Goal: Task Accomplishment & Management: Manage account settings

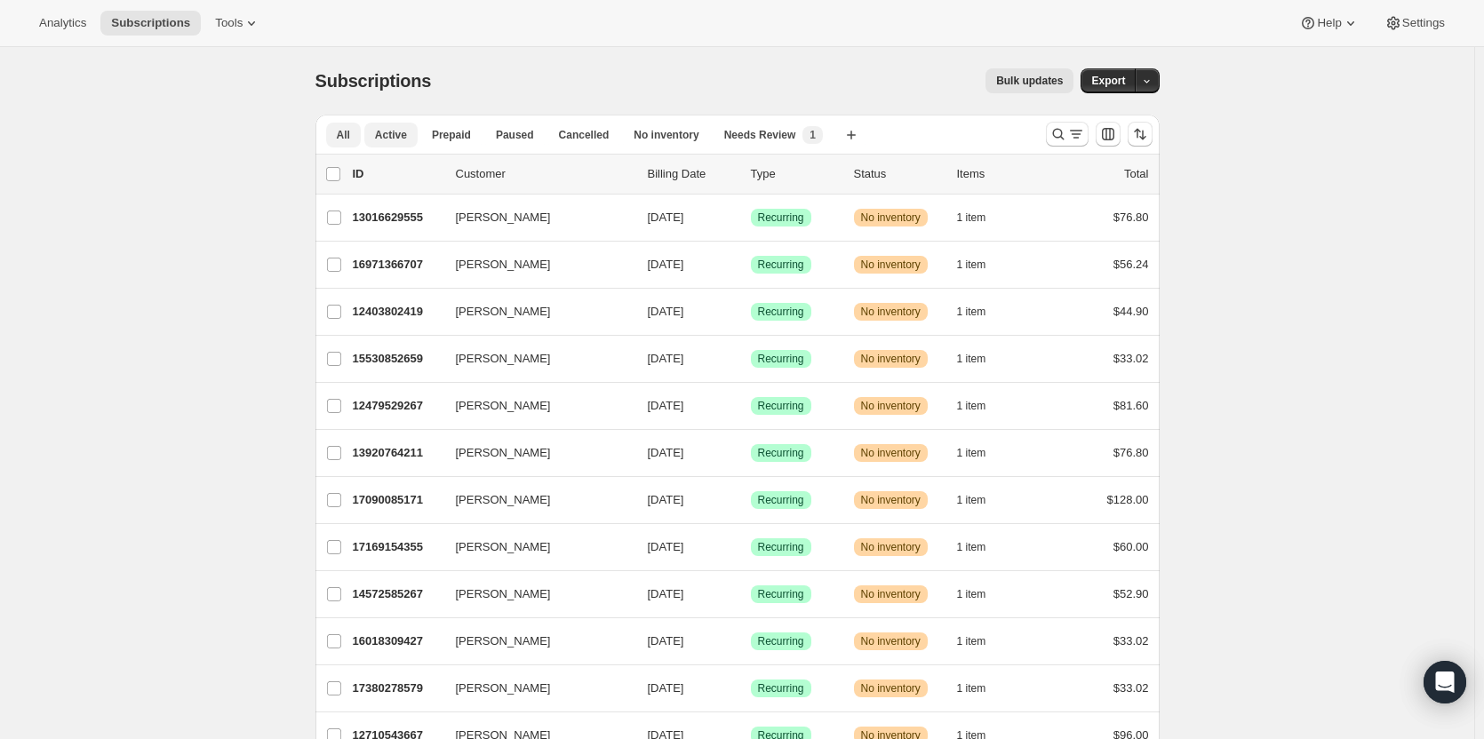
click at [402, 133] on span "Active" at bounding box center [391, 135] width 32 height 14
click at [1077, 133] on icon "Search and filter results" at bounding box center [1076, 134] width 18 height 18
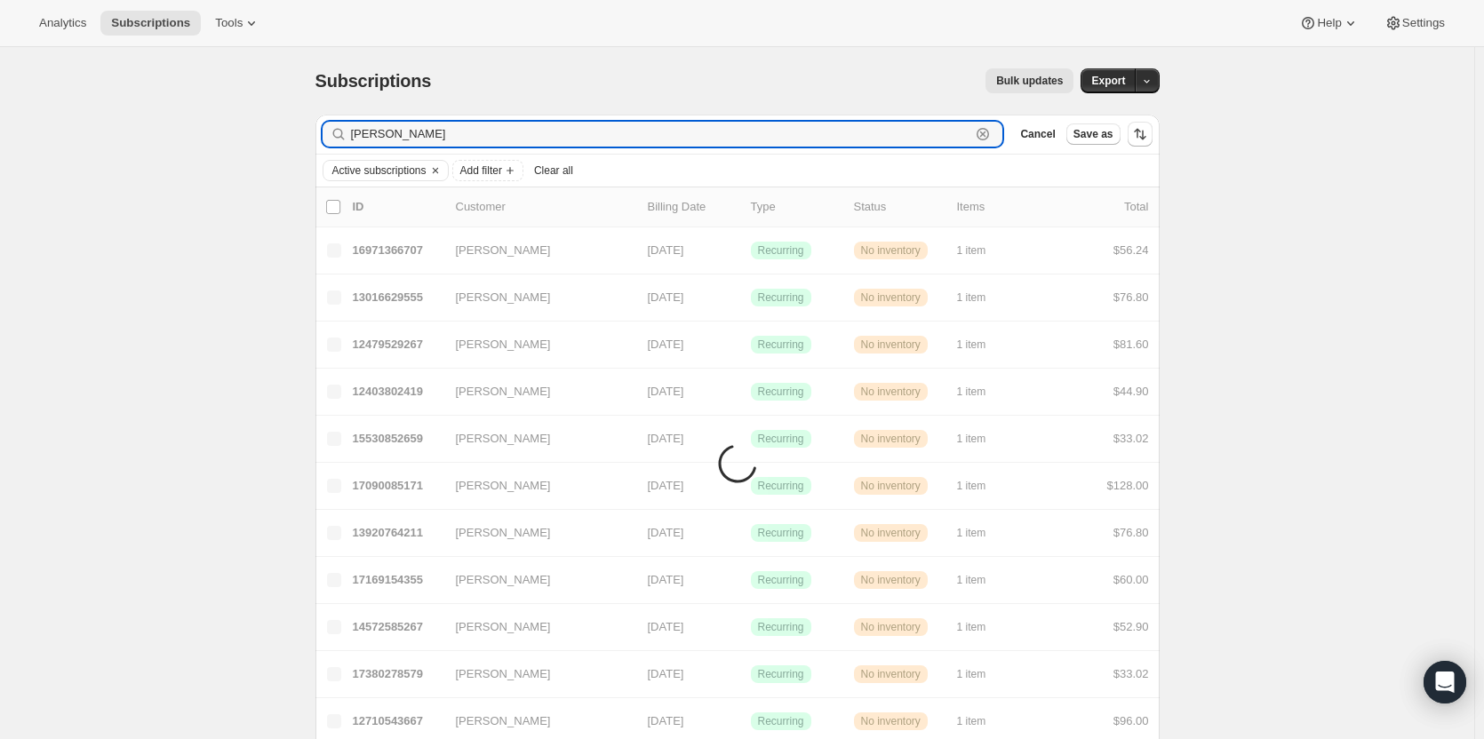
type input "[PERSON_NAME]"
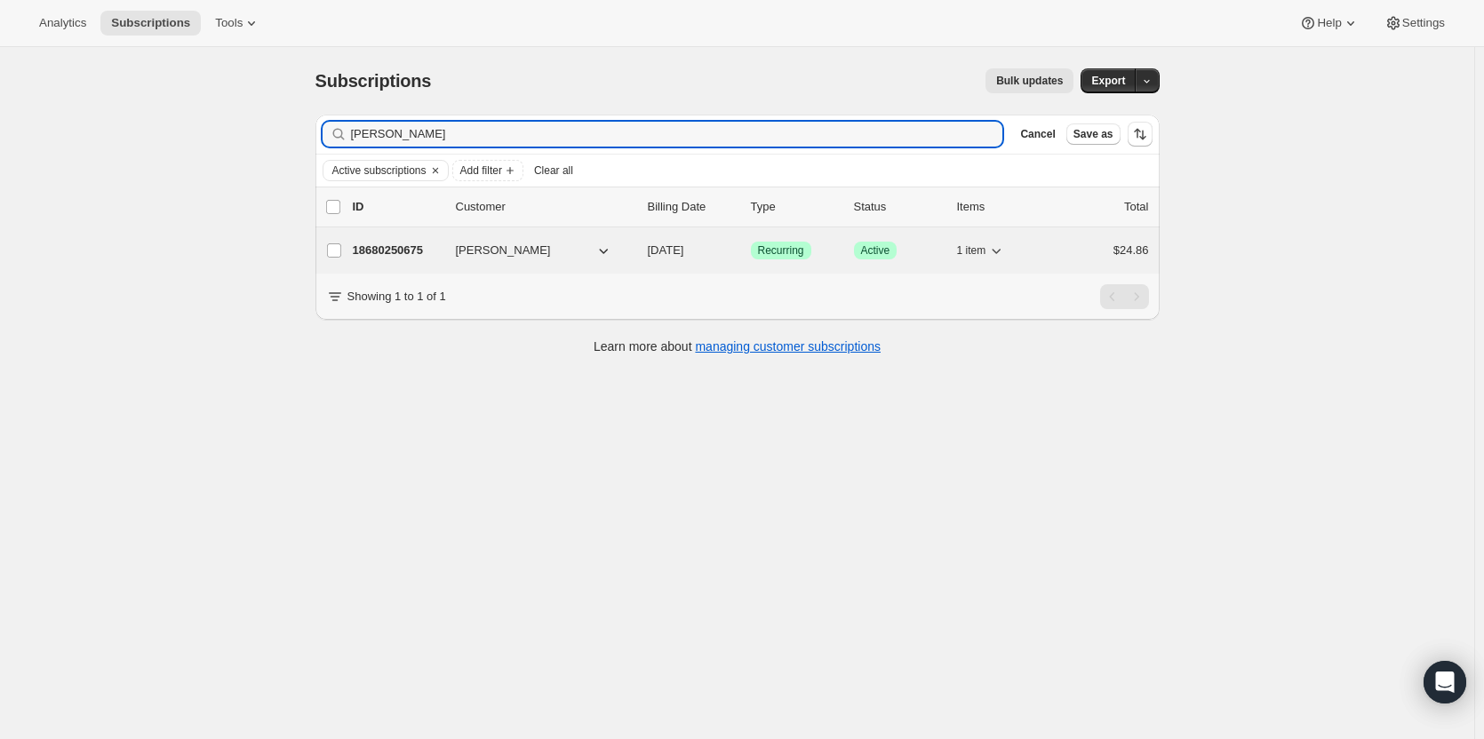
click at [400, 241] on div "18680250675 [PERSON_NAME] [DATE] Success Recurring Success Active 1 item $24.86" at bounding box center [751, 250] width 796 height 25
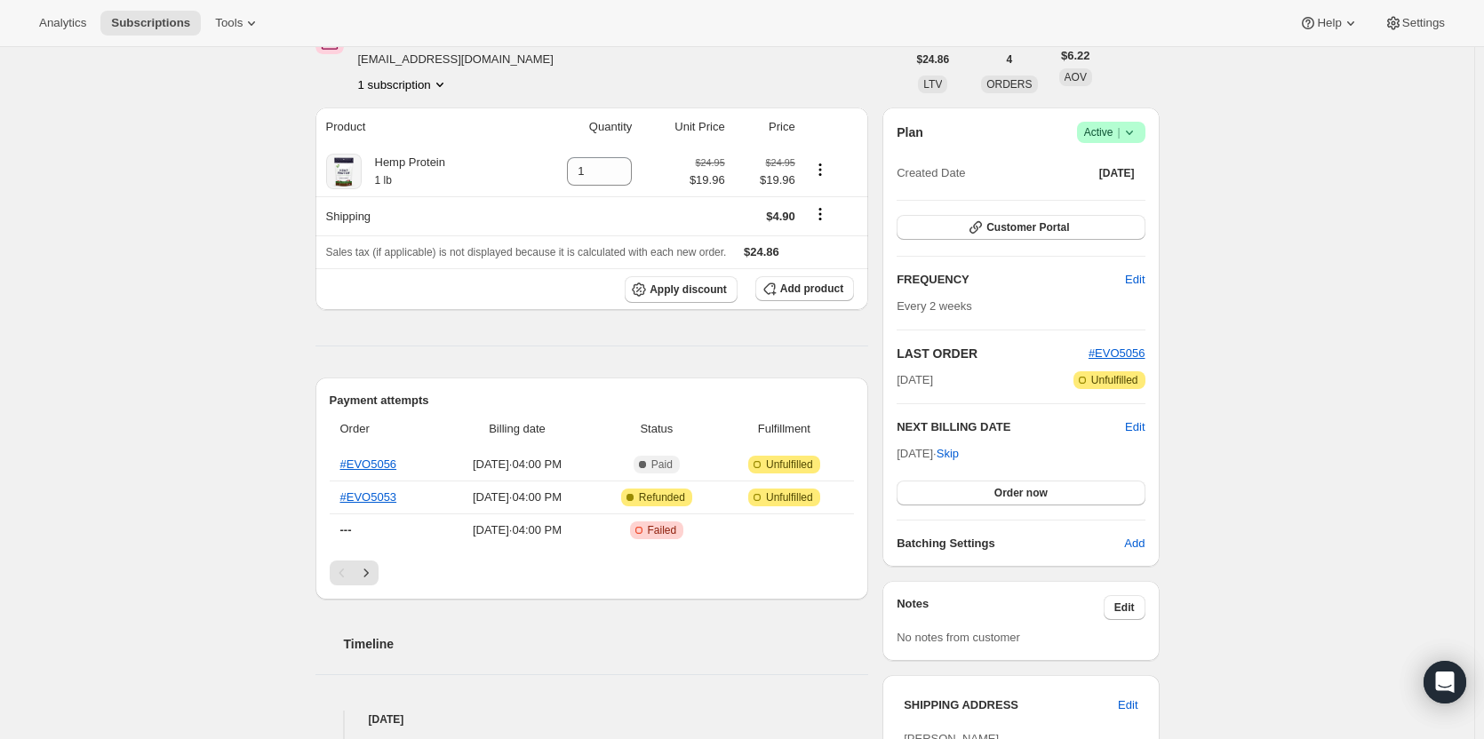
scroll to position [72, 0]
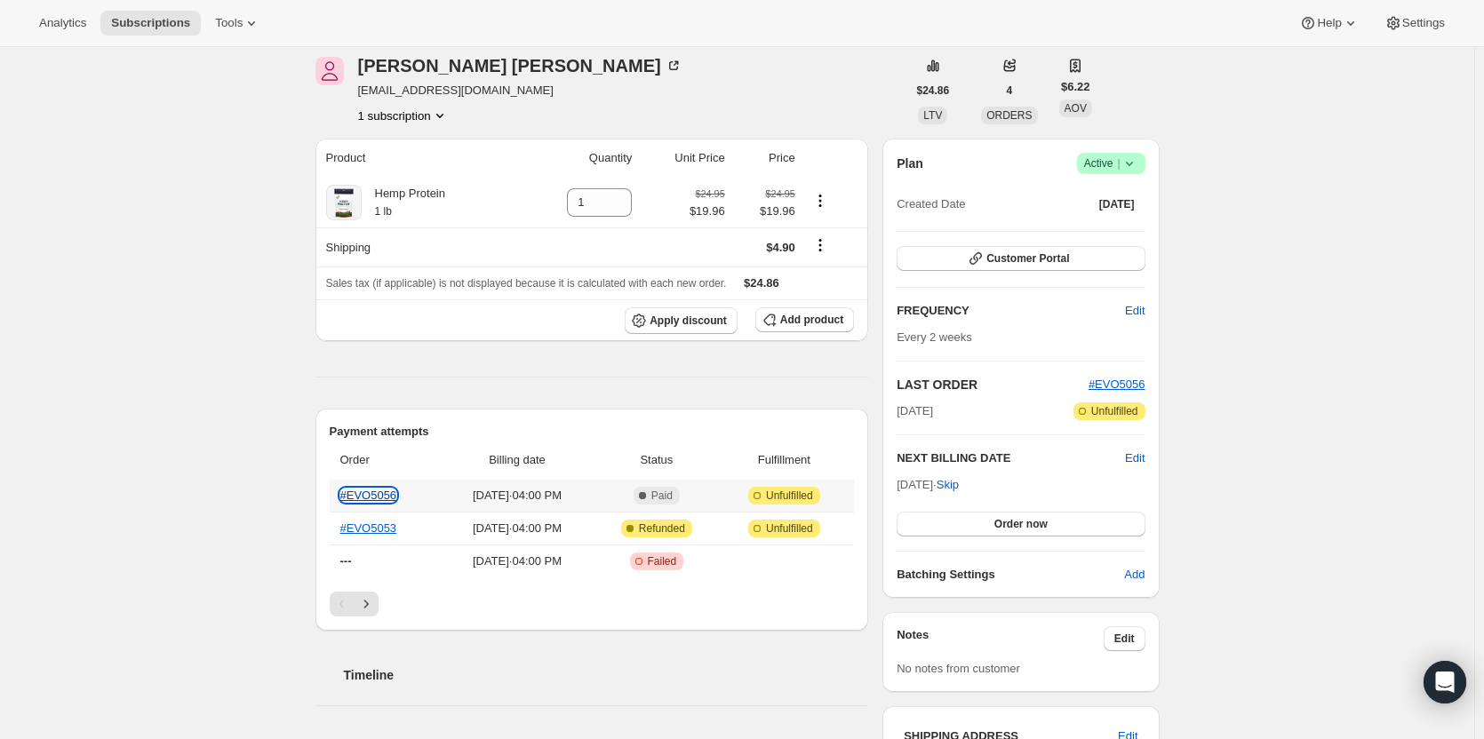
click at [379, 493] on link "#EVO5056" at bounding box center [368, 495] width 57 height 13
click at [373, 490] on link "#EVO5056" at bounding box center [368, 495] width 57 height 13
click at [366, 531] on link "#EVO5053" at bounding box center [368, 528] width 57 height 13
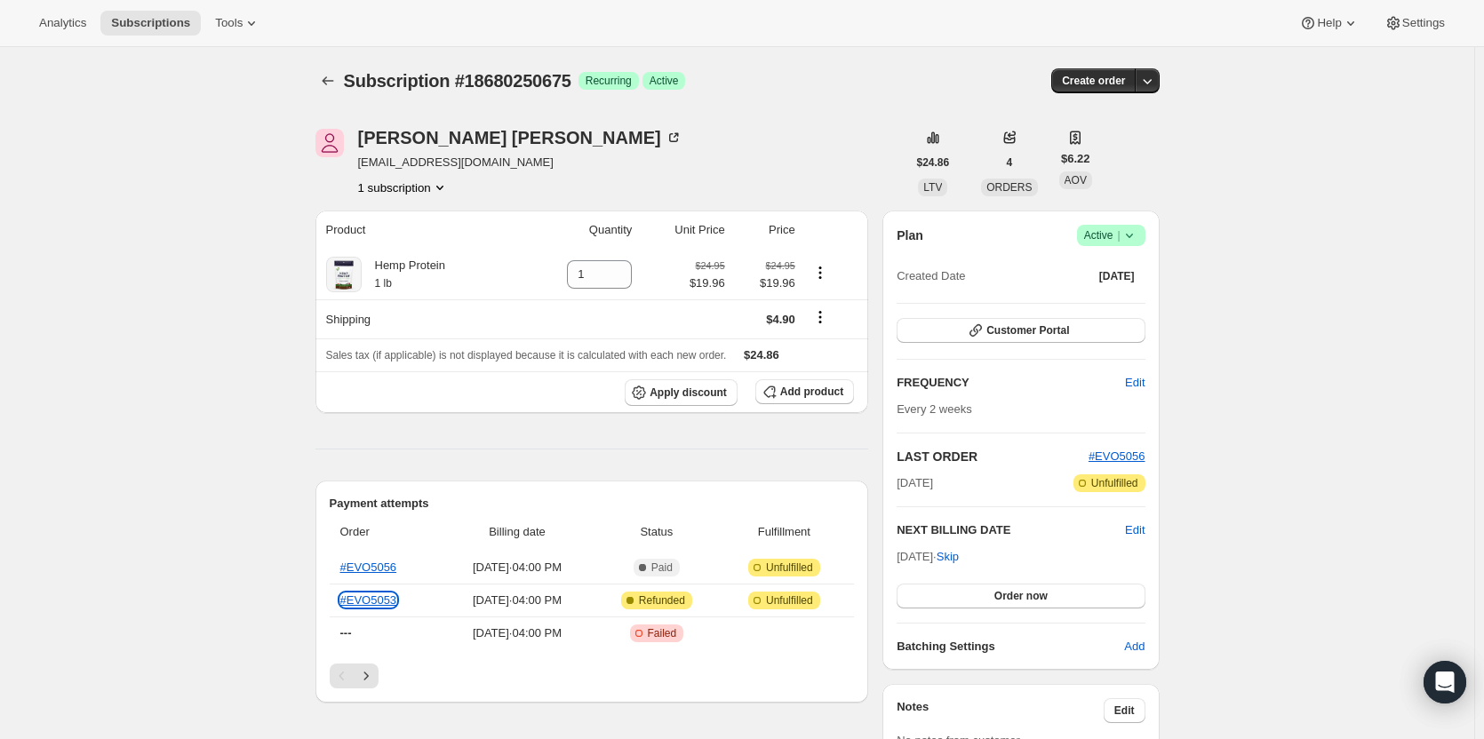
scroll to position [0, 0]
click at [1135, 235] on icon at bounding box center [1129, 236] width 18 height 18
click at [1111, 298] on span "Cancel subscription" at bounding box center [1116, 300] width 100 height 13
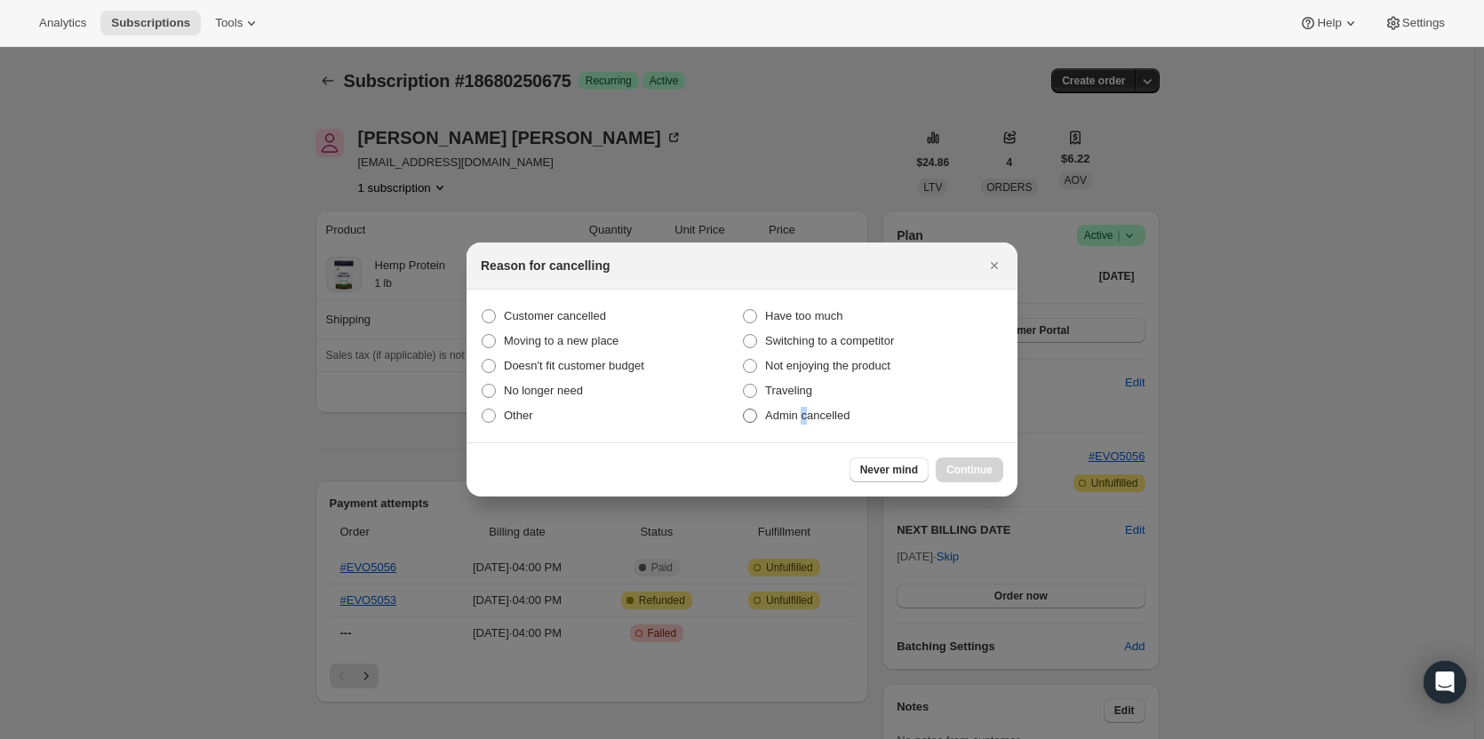
click at [805, 418] on span "Admin cancelled" at bounding box center [807, 415] width 84 height 13
click at [751, 418] on span ":rc1:" at bounding box center [750, 416] width 14 height 14
click at [744, 410] on input "Admin cancelled" at bounding box center [743, 409] width 1 height 1
radio input "true"
click at [978, 478] on button "Continue" at bounding box center [970, 470] width 68 height 25
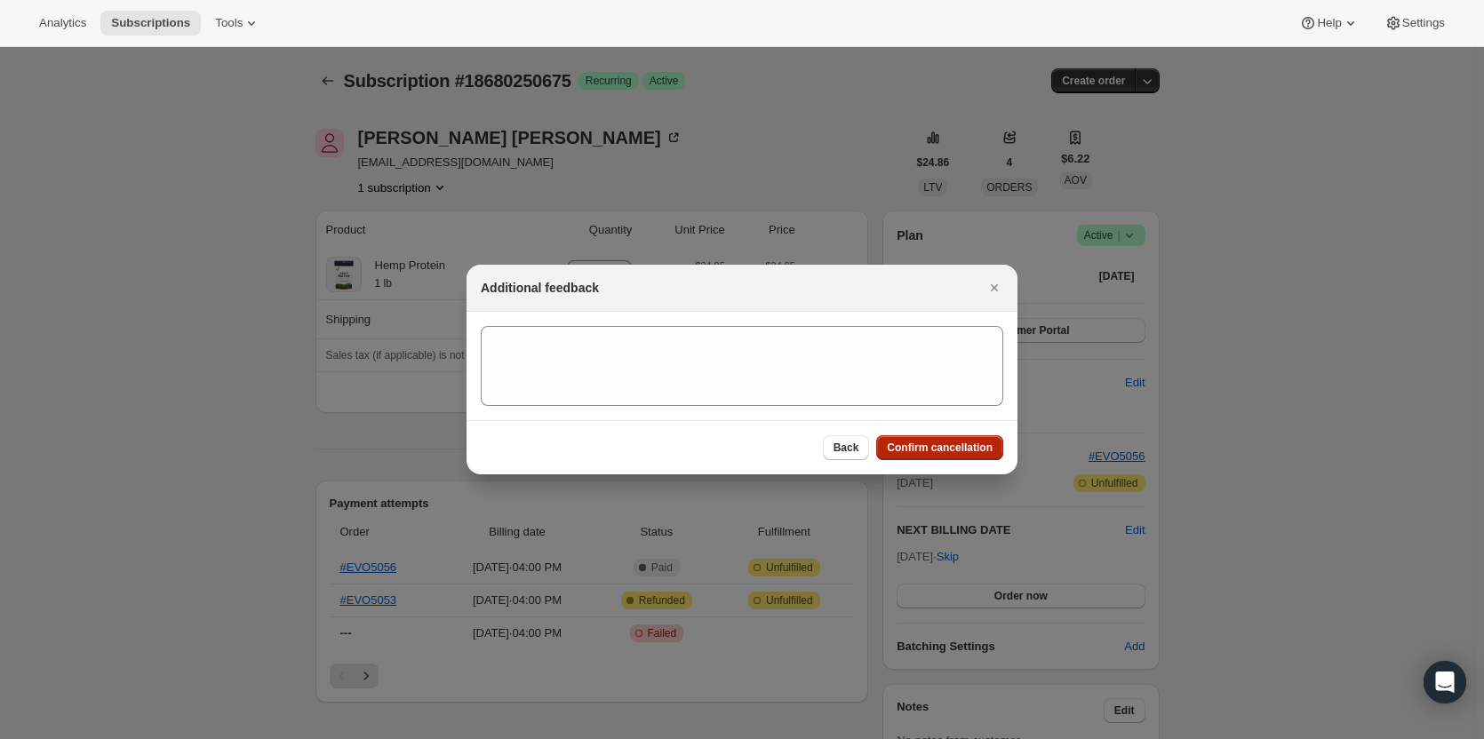
click at [941, 442] on span "Confirm cancellation" at bounding box center [940, 448] width 106 height 14
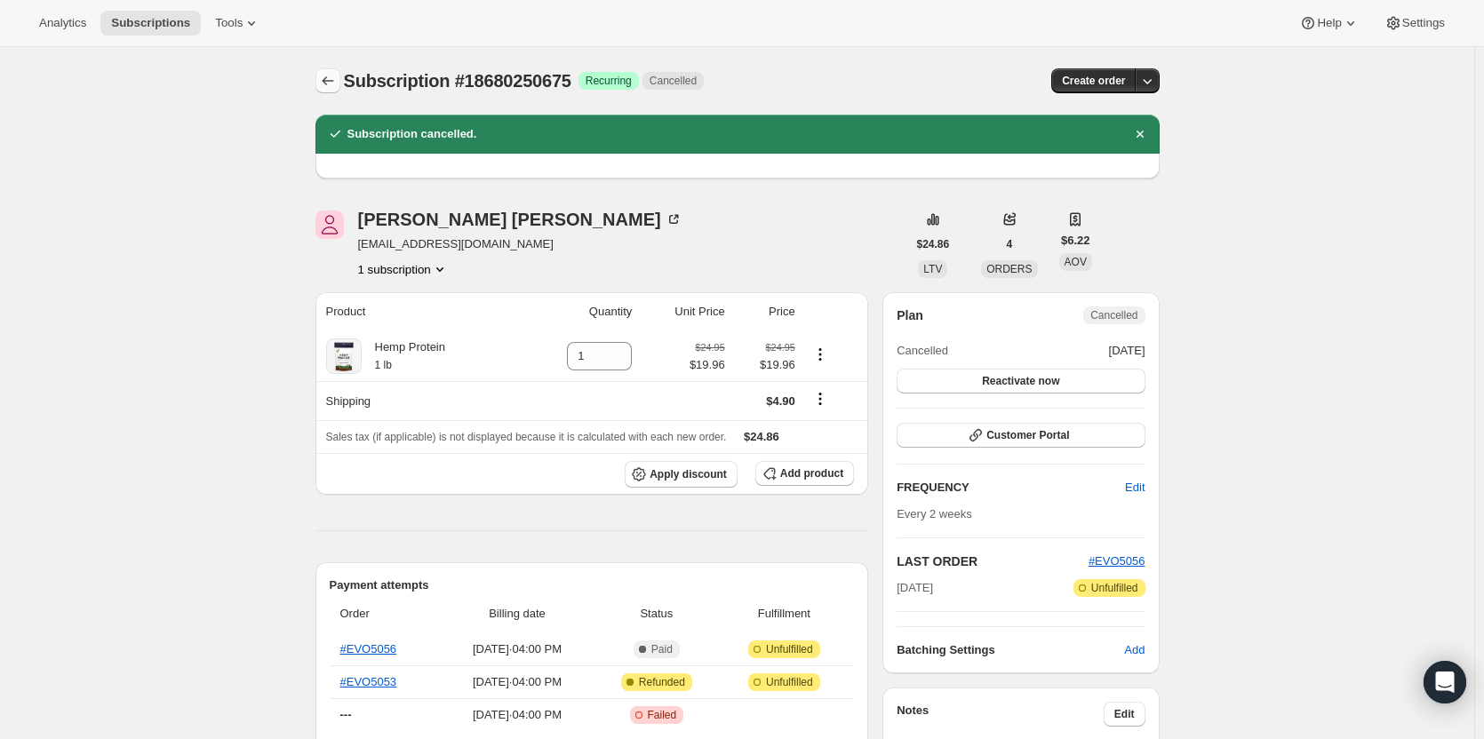
click at [331, 79] on icon "Subscriptions" at bounding box center [328, 81] width 18 height 18
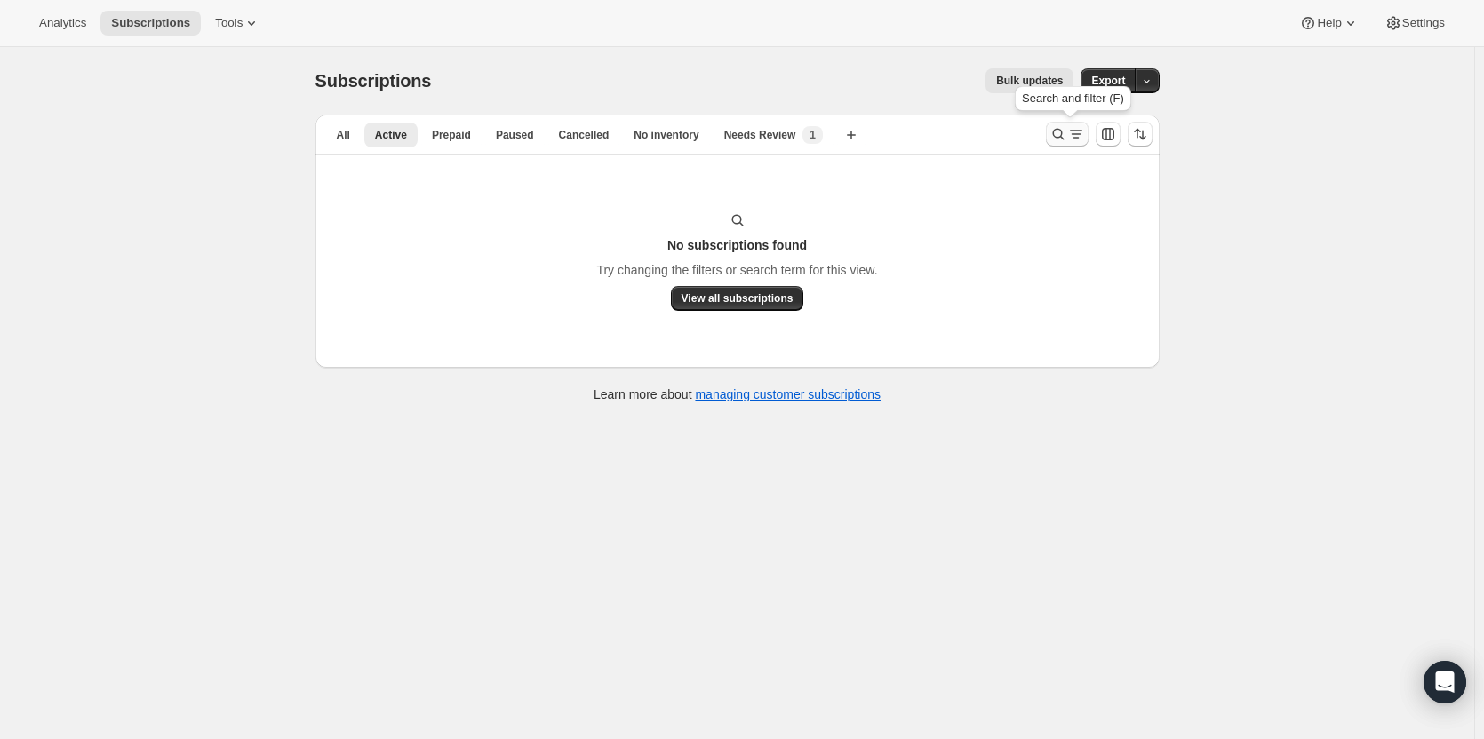
click at [1072, 136] on icon "Search and filter results" at bounding box center [1076, 134] width 18 height 18
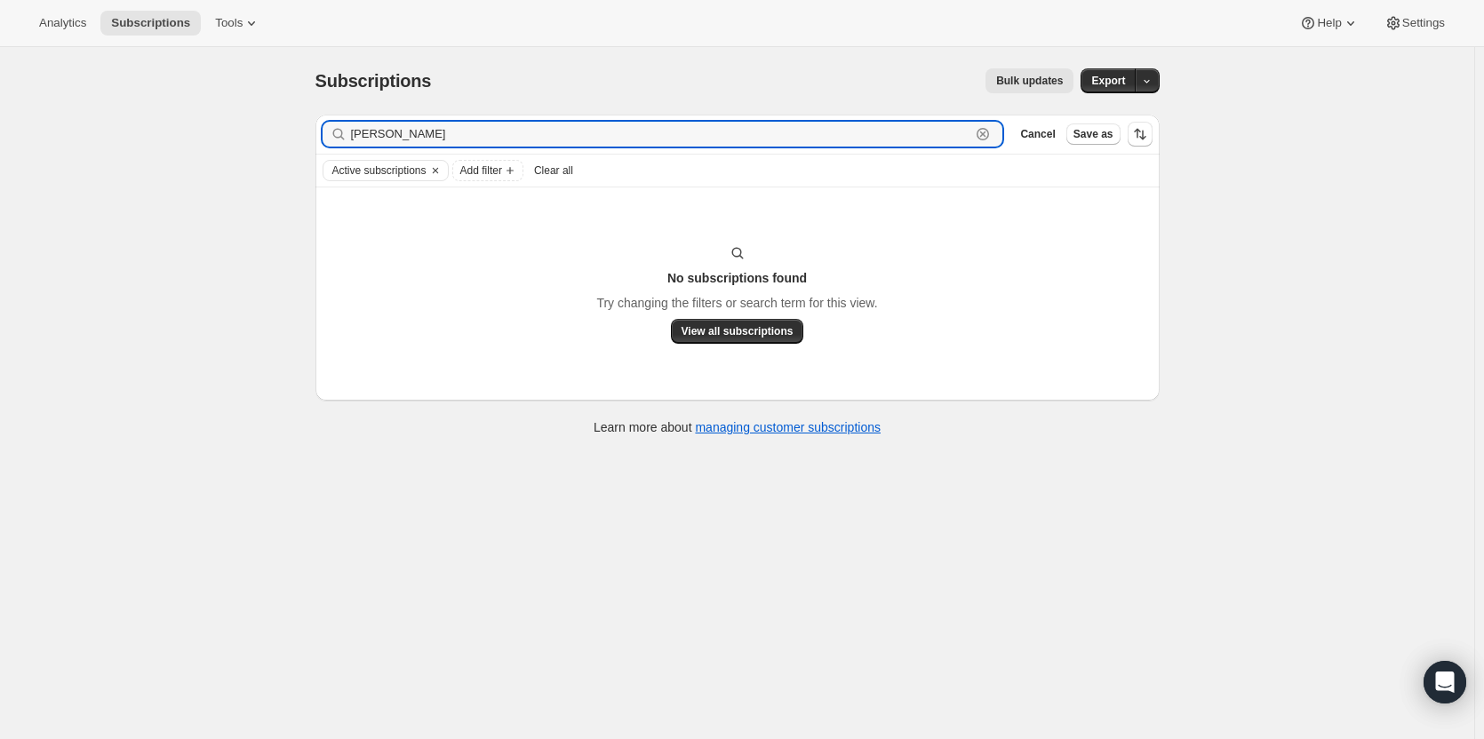
click at [992, 130] on icon "button" at bounding box center [983, 134] width 18 height 18
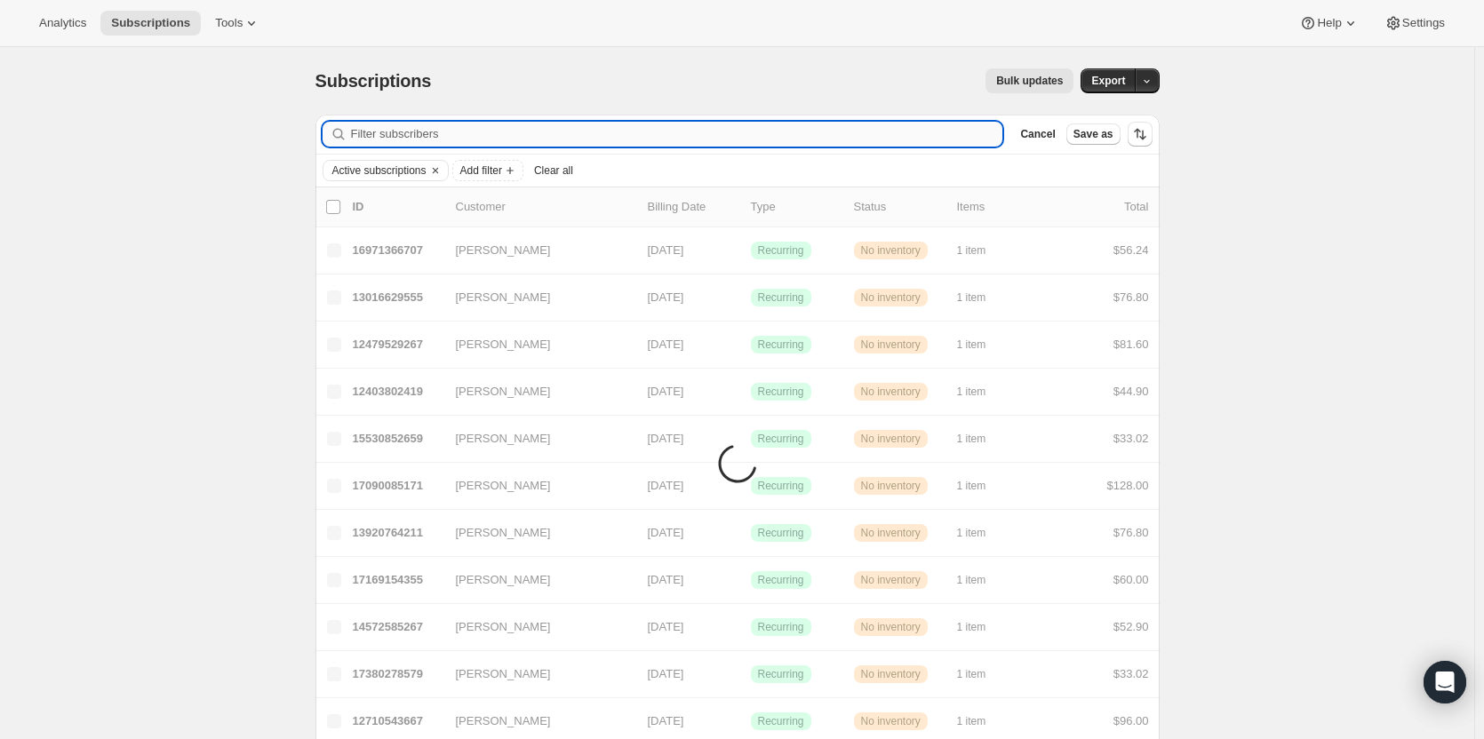
click at [997, 130] on input "Filter subscribers" at bounding box center [677, 134] width 652 height 25
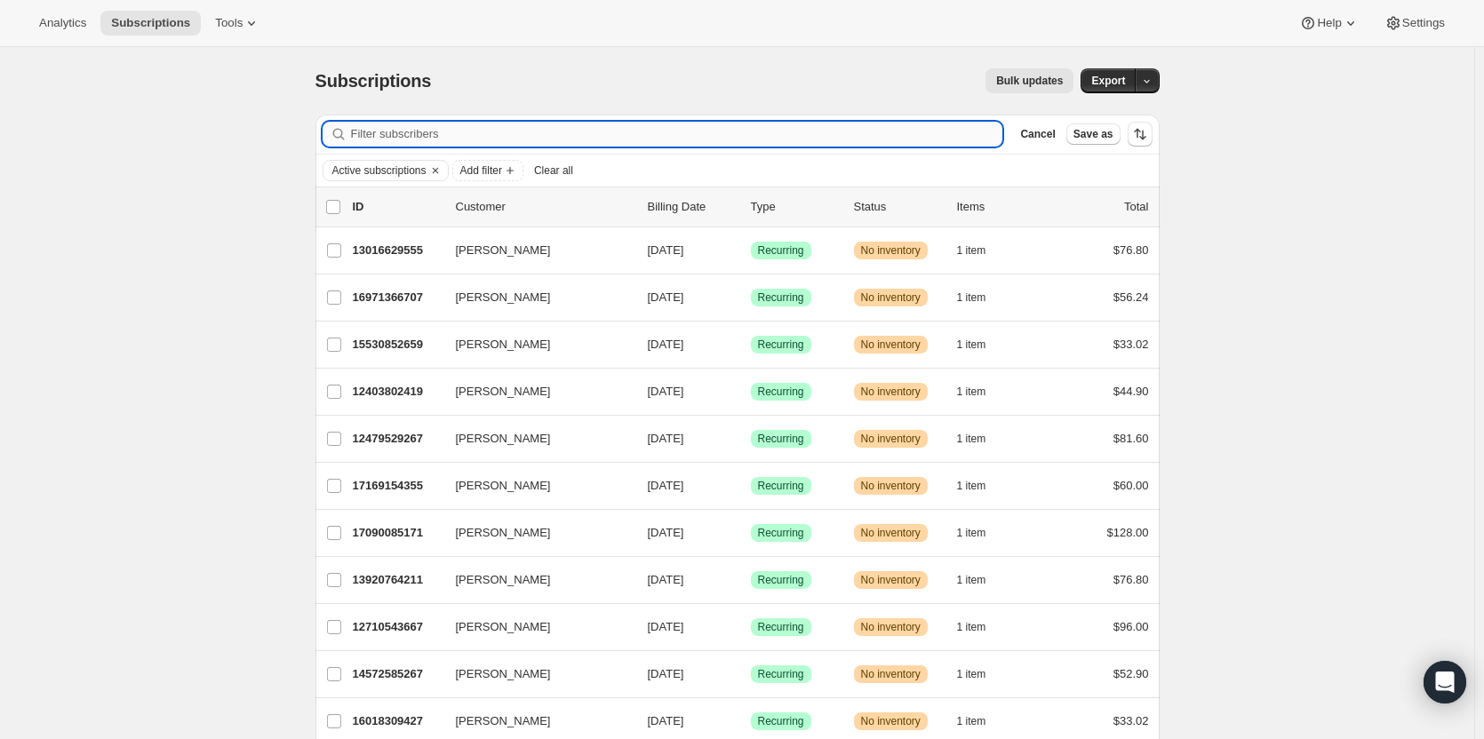
click at [482, 131] on input "Filter subscribers" at bounding box center [677, 134] width 652 height 25
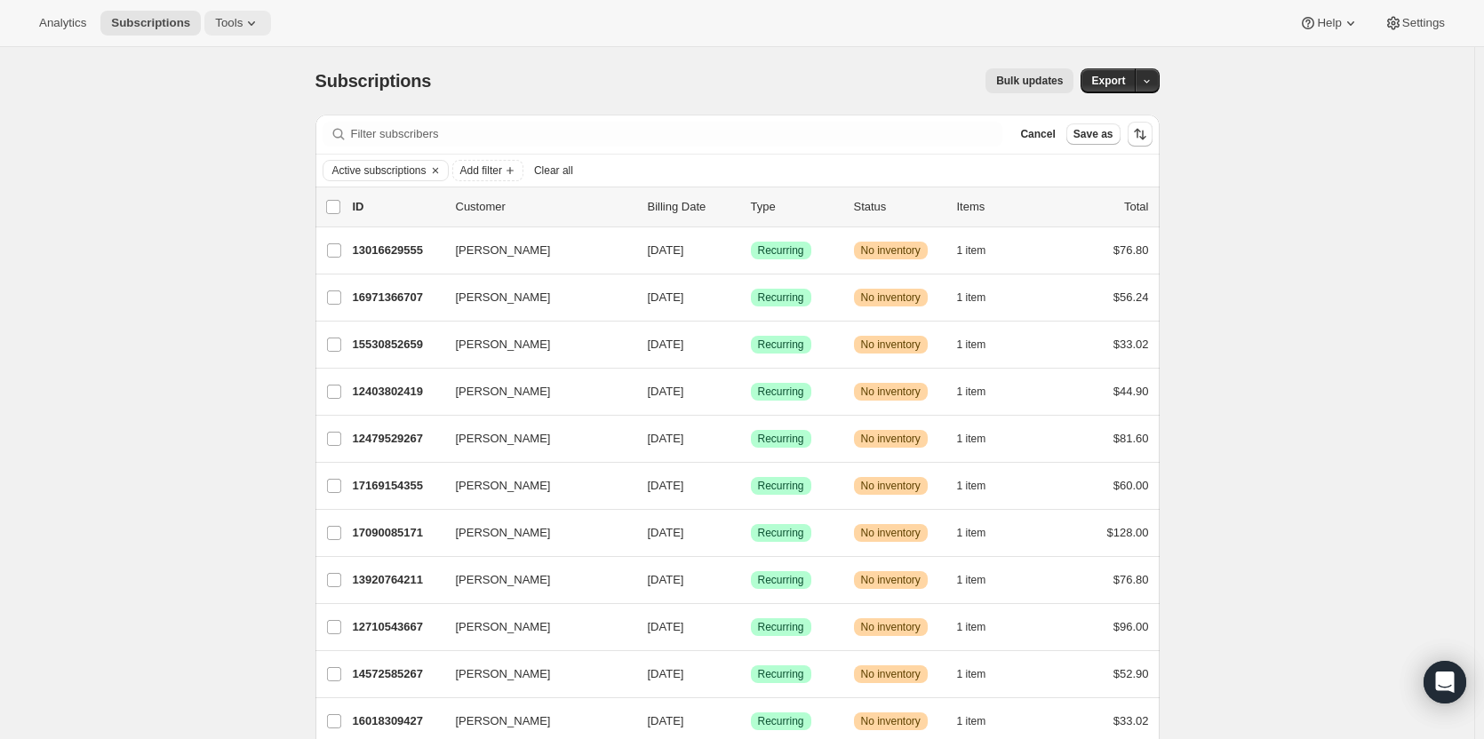
click at [243, 30] on icon at bounding box center [252, 23] width 18 height 18
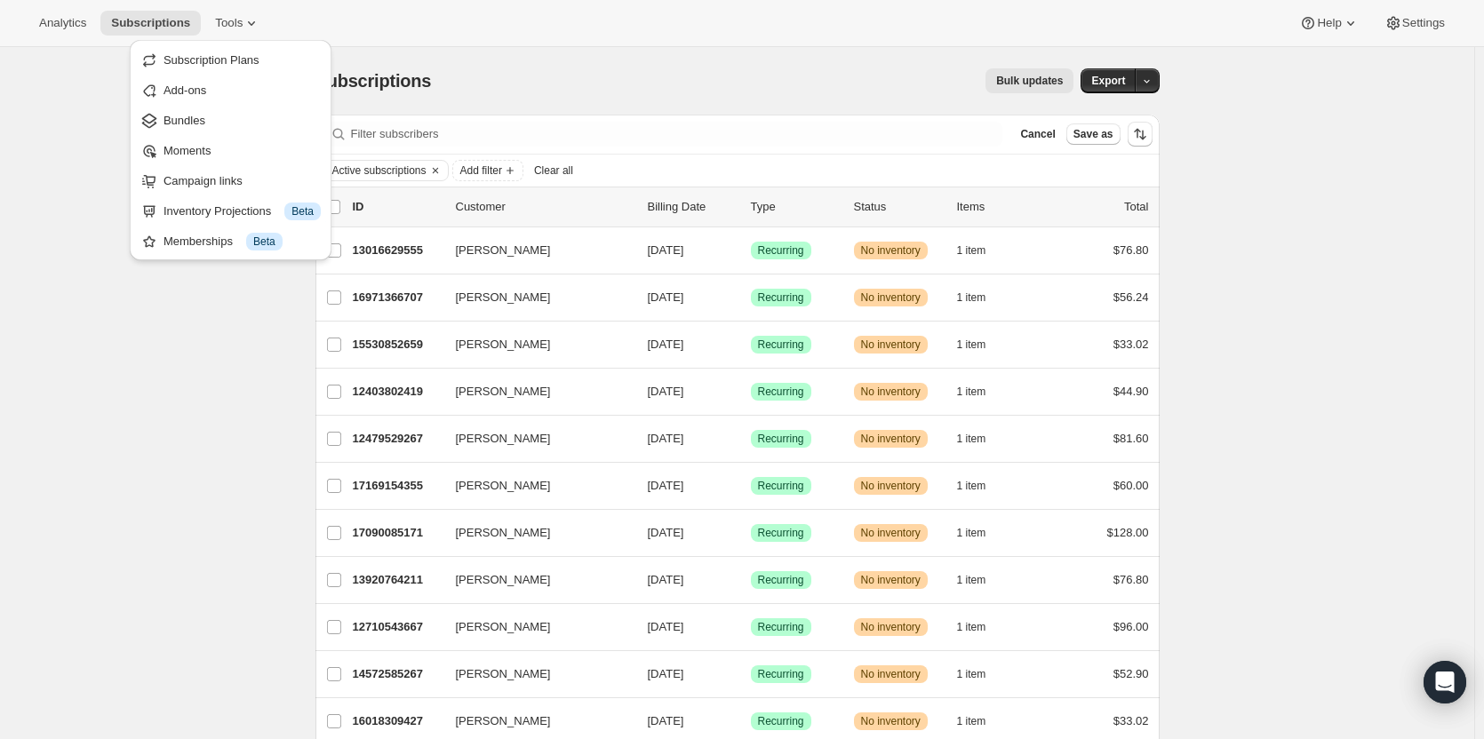
click at [607, 28] on div "Analytics Subscriptions Tools Help Settings" at bounding box center [742, 23] width 1484 height 47
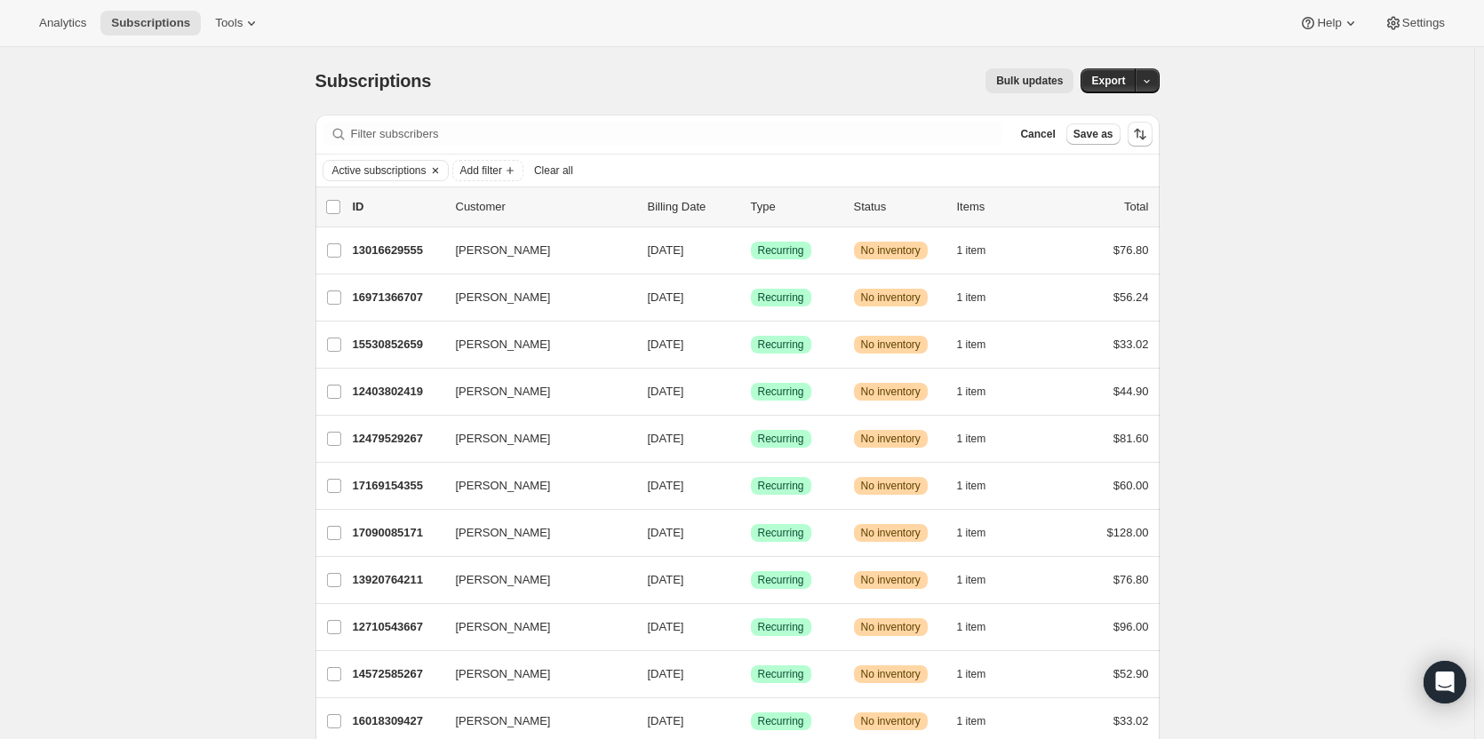
click at [442, 170] on icon "Clear" at bounding box center [435, 170] width 14 height 14
